Goal: Check status: Check status

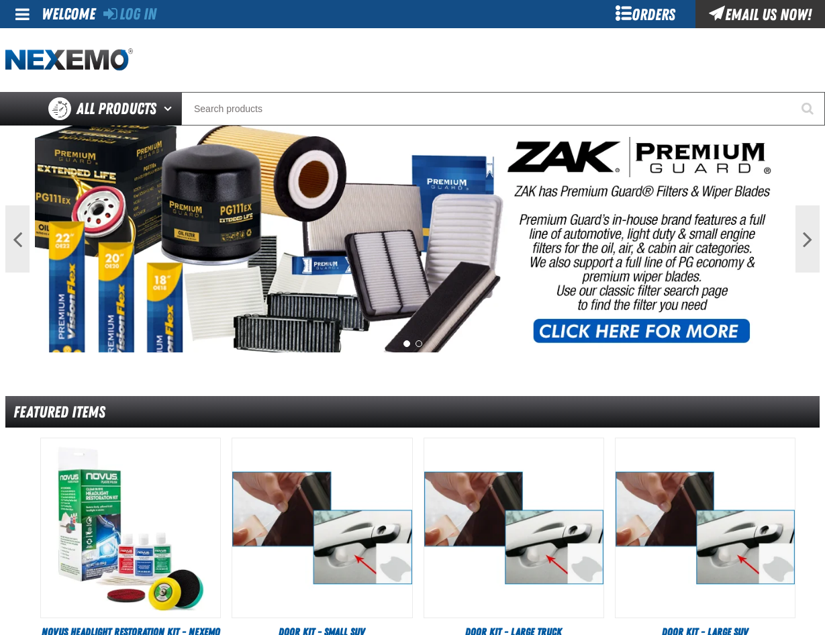
click at [625, 13] on div "Orders" at bounding box center [645, 14] width 101 height 28
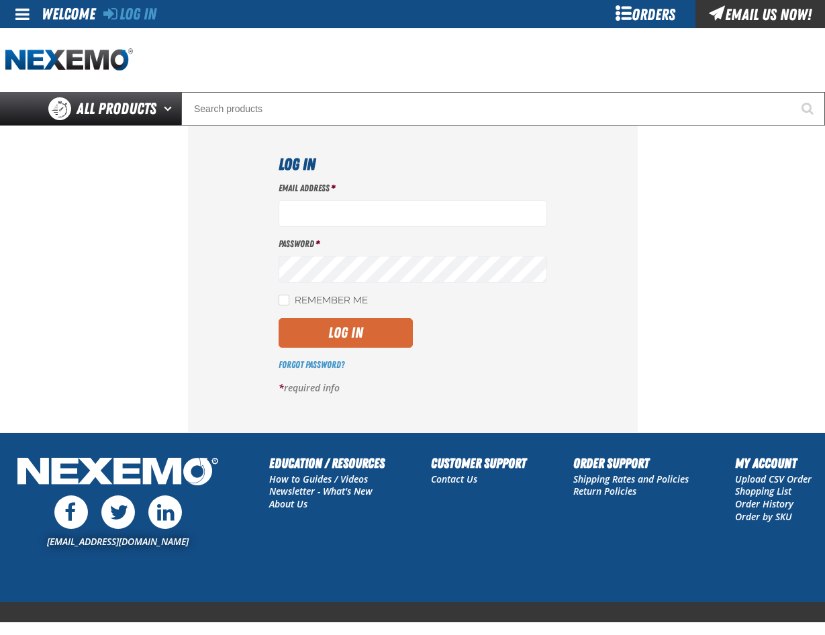
type input "pmcnish@vtaig.com"
click at [358, 326] on button "Log In" at bounding box center [346, 333] width 134 height 30
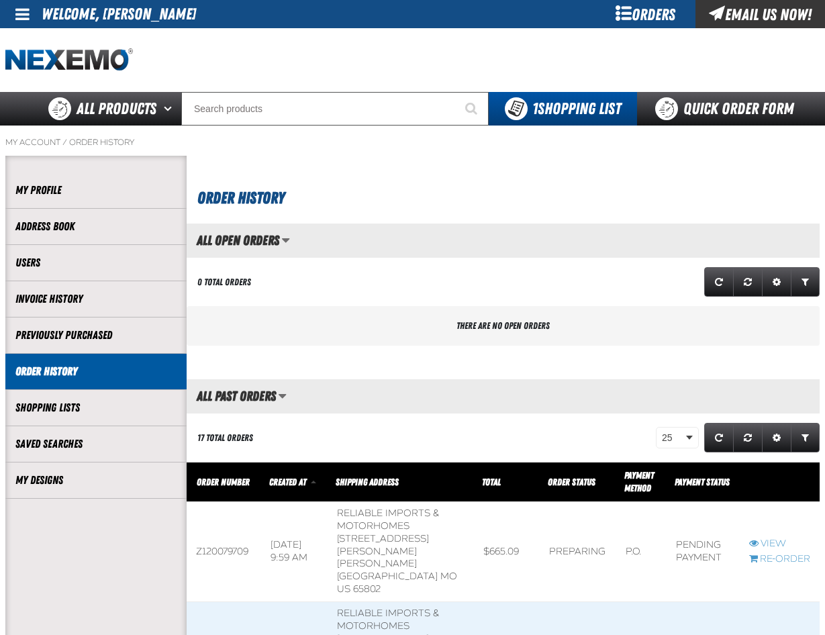
scroll to position [1, 1]
click at [650, 15] on div "Orders" at bounding box center [645, 14] width 101 height 28
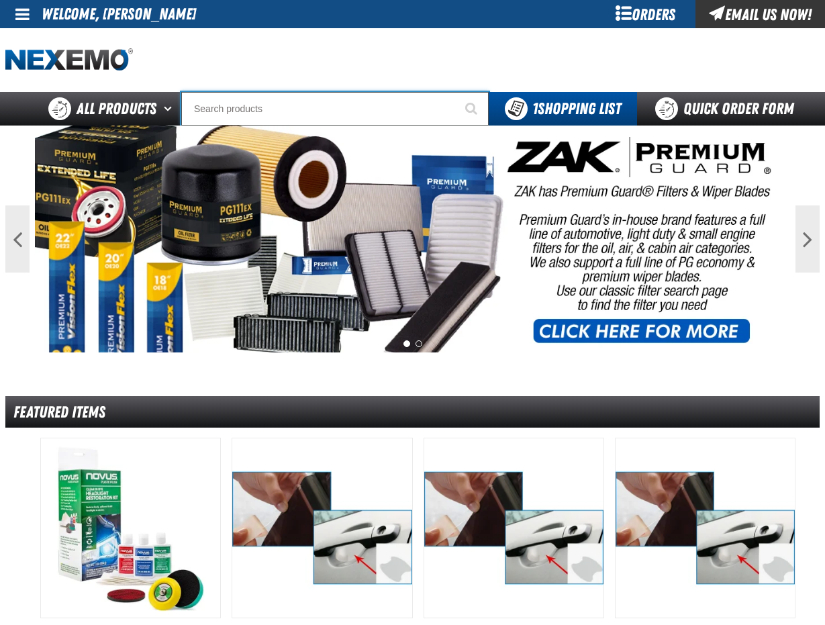
click at [244, 114] on input "Search" at bounding box center [335, 109] width 308 height 34
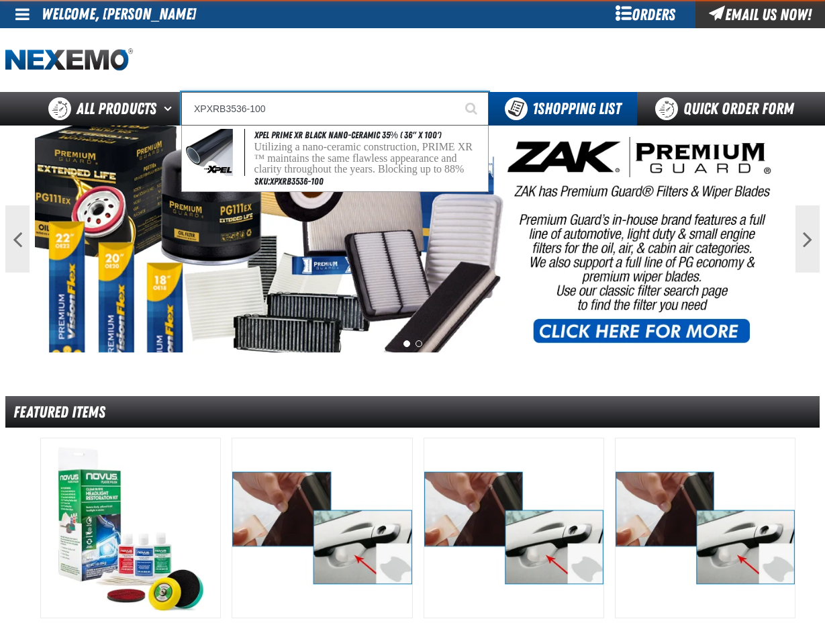
type input "XPXRB3536-100"
click at [455, 92] on button "Start Searching" at bounding box center [472, 109] width 34 height 34
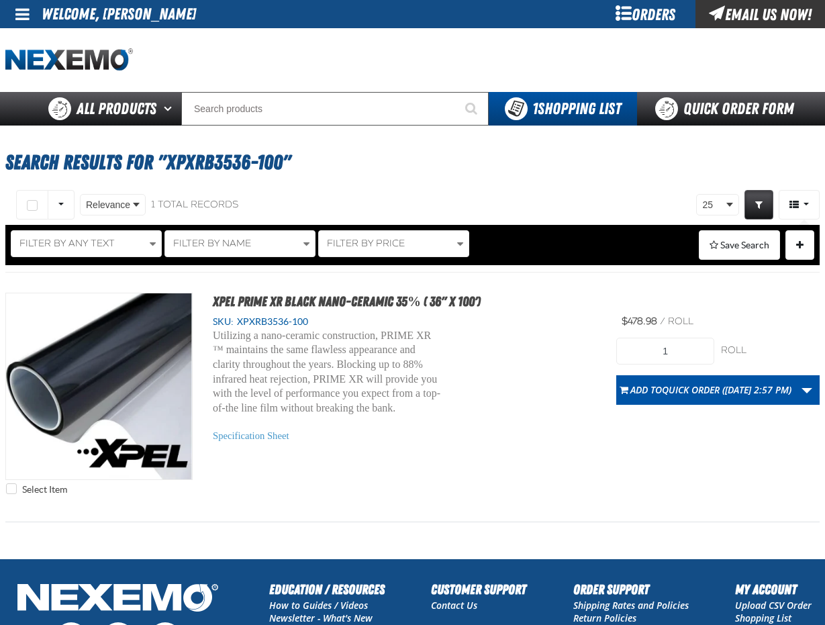
click at [645, 13] on div "Orders" at bounding box center [645, 14] width 101 height 28
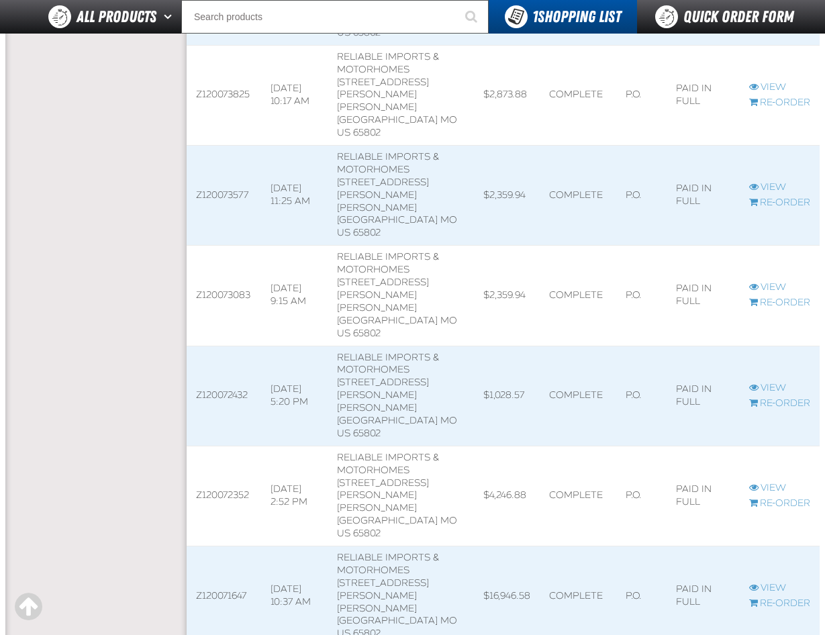
scroll to position [1276, 0]
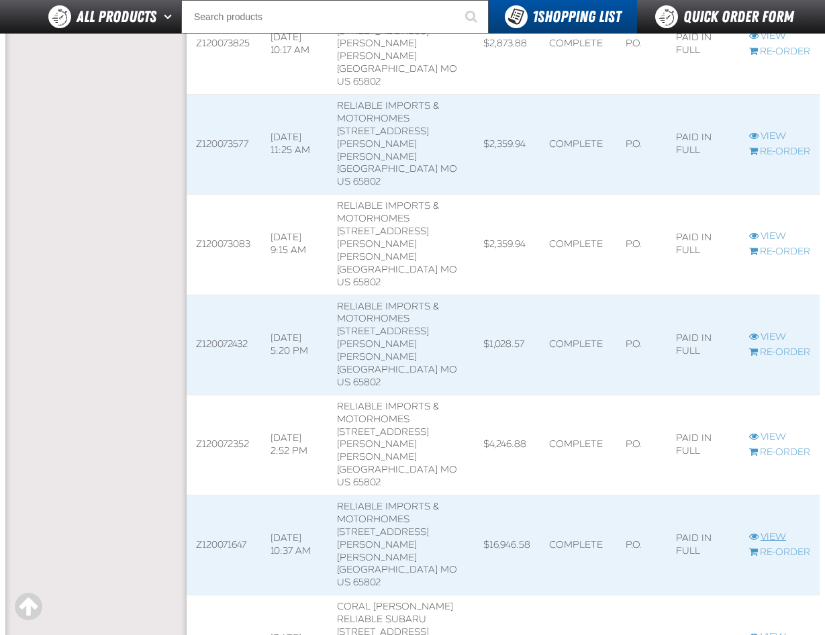
click at [777, 531] on link "View" at bounding box center [780, 537] width 61 height 13
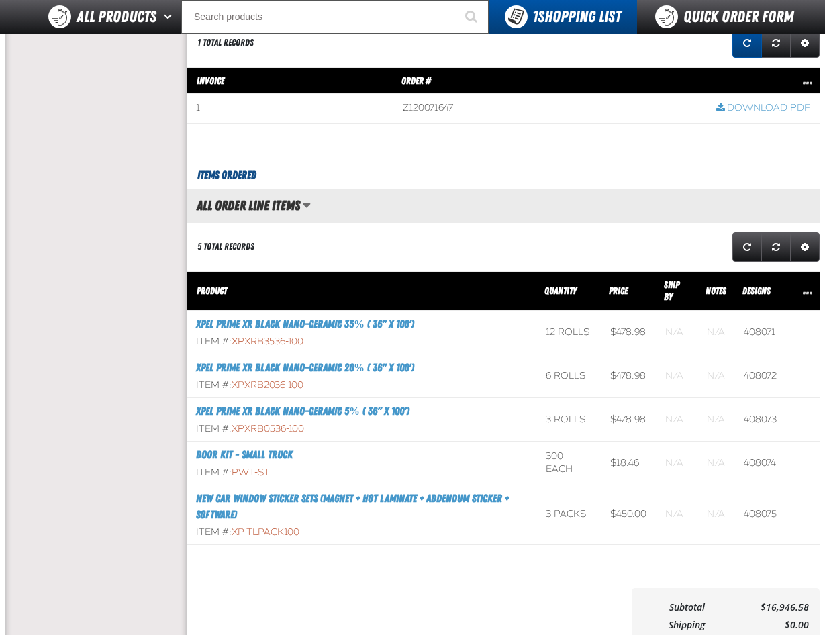
scroll to position [1142, 0]
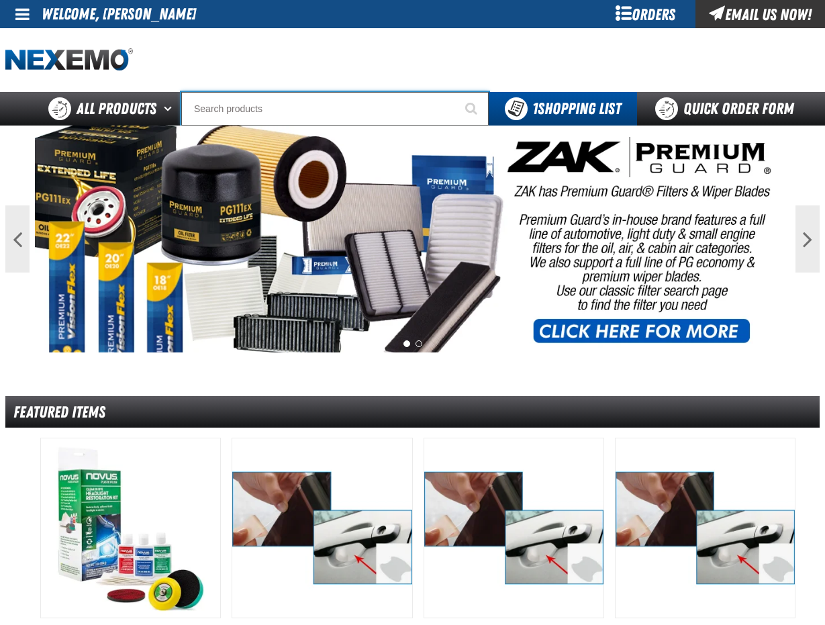
click at [255, 105] on input "Search" at bounding box center [335, 109] width 308 height 34
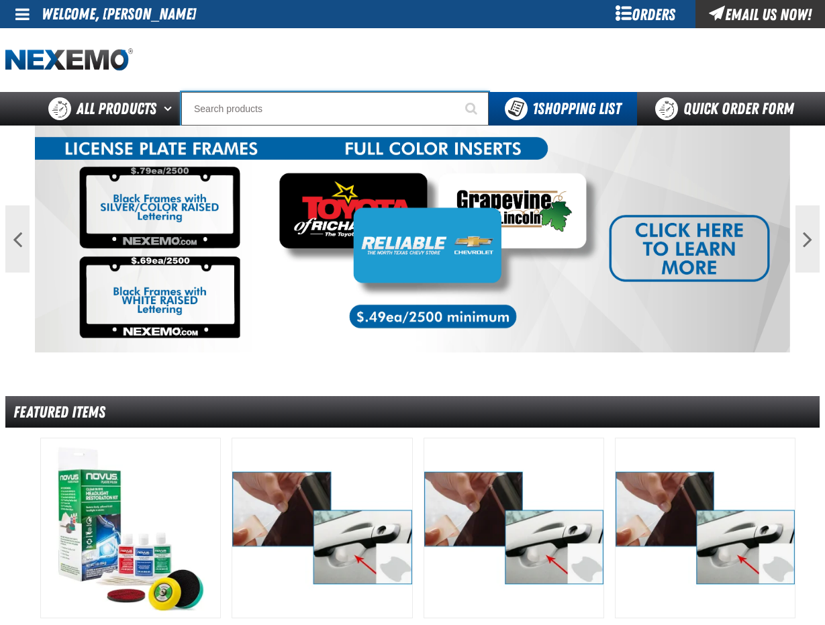
click at [215, 105] on input "Search" at bounding box center [335, 109] width 308 height 34
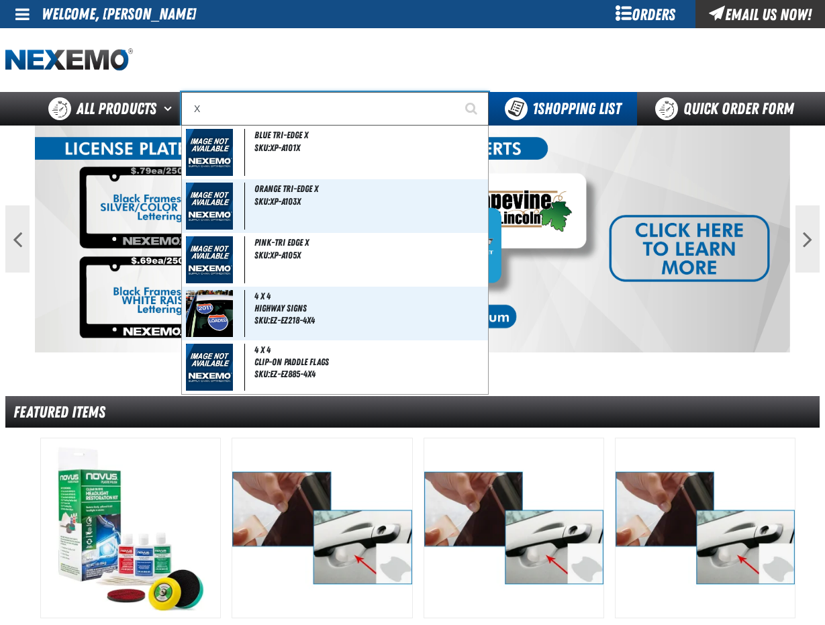
type input "XP"
type input "XPEL EZ-Tint"
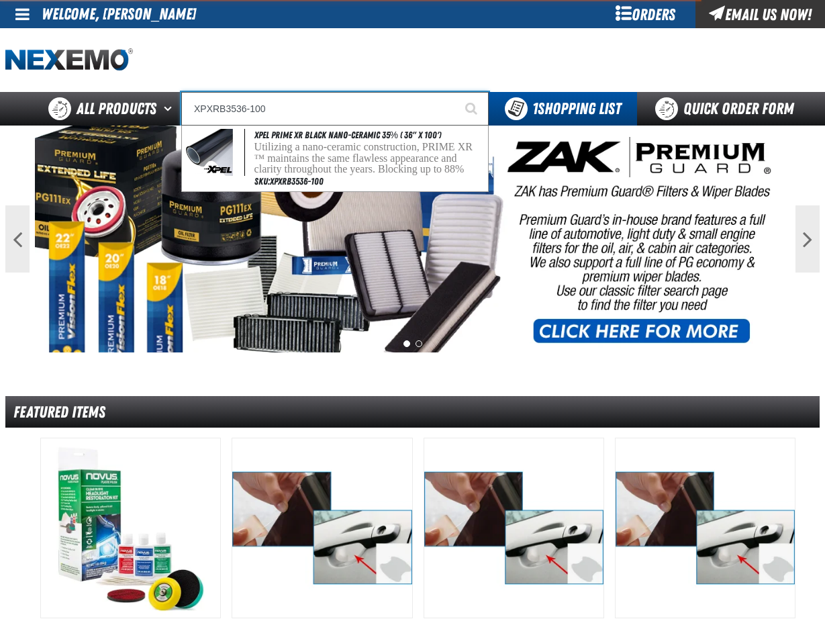
type input "XPXRB3536-100"
click at [455, 92] on button "Start Searching" at bounding box center [472, 109] width 34 height 34
